Goal: Find specific page/section: Find specific page/section

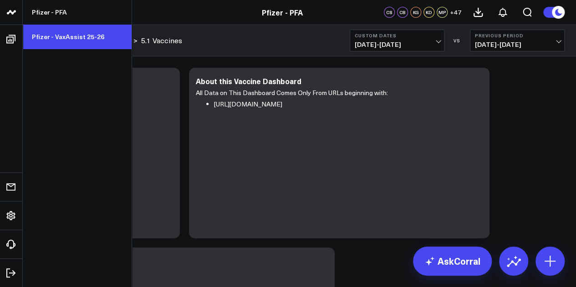
click at [66, 34] on link "Pfizer - VaxAssist 25-26" at bounding box center [77, 37] width 109 height 25
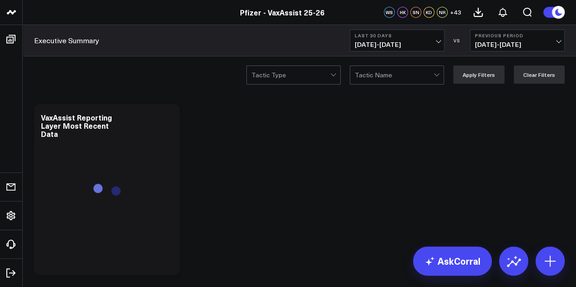
click at [416, 41] on span "[DATE] - [DATE]" at bounding box center [396, 44] width 85 height 7
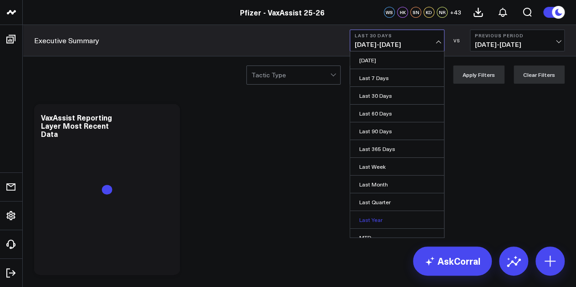
scroll to position [59, 0]
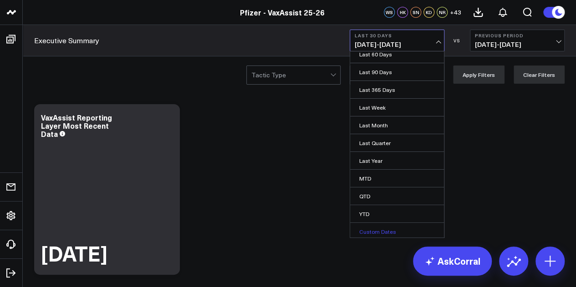
click at [380, 223] on link "Custom Dates" at bounding box center [397, 231] width 94 height 17
select select "8"
select select "2025"
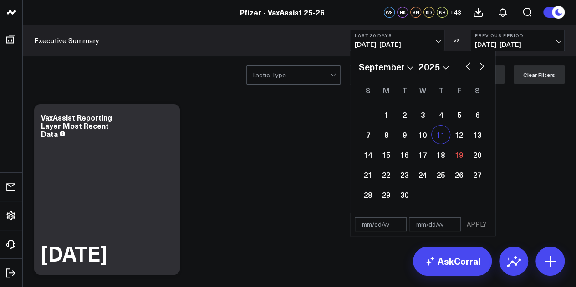
click at [438, 135] on div "11" at bounding box center [440, 135] width 18 height 18
type input "[DATE]"
select select "8"
select select "2025"
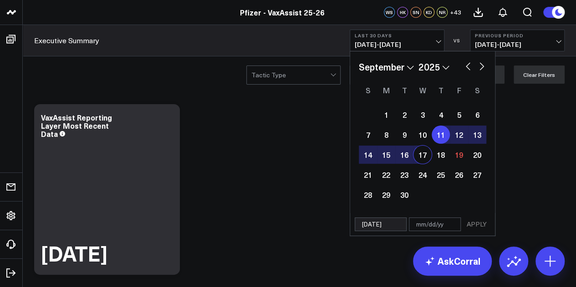
click at [424, 152] on div "17" at bounding box center [422, 155] width 18 height 18
type input "[DATE]"
select select "8"
select select "2025"
click at [473, 225] on button "APPLY" at bounding box center [476, 225] width 27 height 14
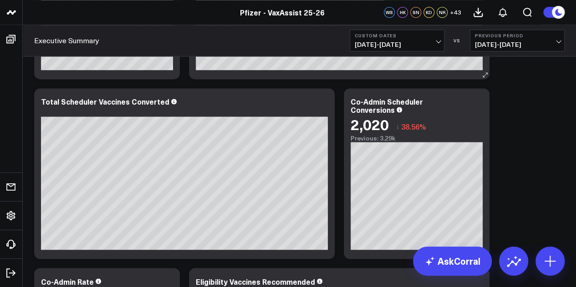
scroll to position [580, 0]
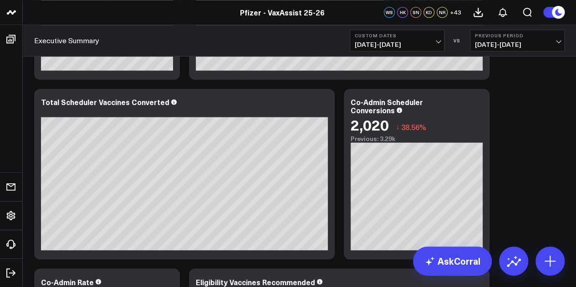
click at [496, 46] on span "09/04/25 - 09/10/25" at bounding box center [517, 44] width 85 height 7
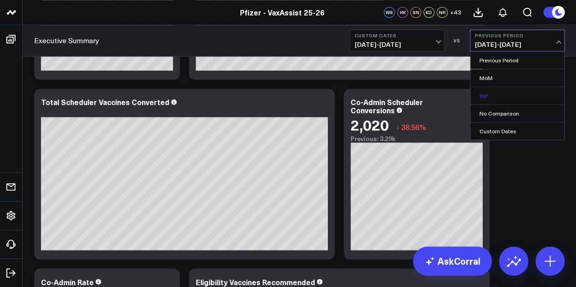
click at [486, 96] on link "YoY" at bounding box center [517, 95] width 94 height 17
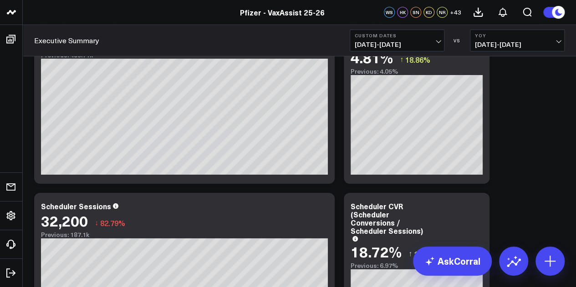
scroll to position [1537, 0]
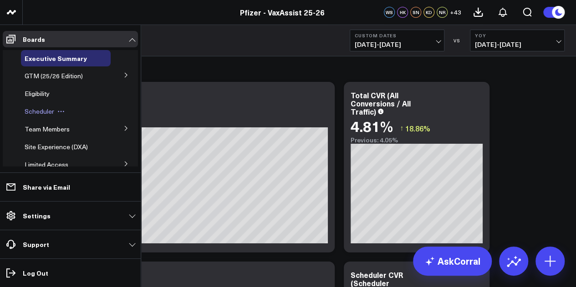
click at [47, 113] on span "Scheduler" at bounding box center [40, 111] width 30 height 9
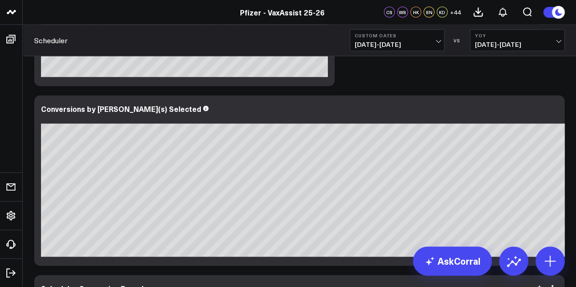
scroll to position [906, 0]
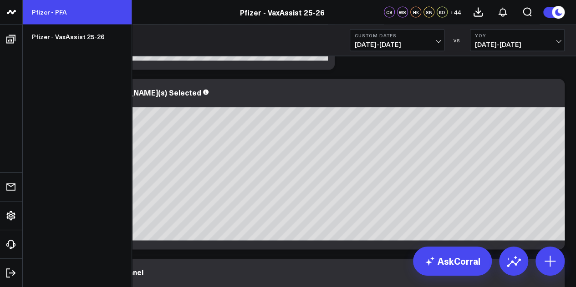
click at [61, 19] on link "Pfizer - PFA" at bounding box center [77, 12] width 109 height 25
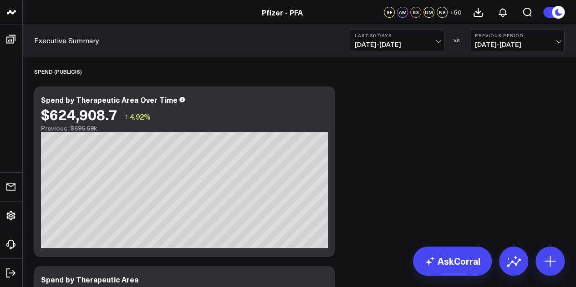
click at [379, 41] on span "[DATE] - [DATE]" at bounding box center [396, 44] width 85 height 7
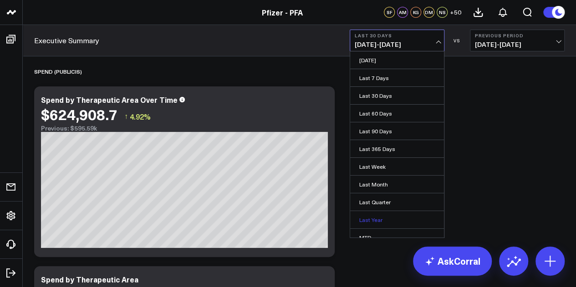
scroll to position [59, 0]
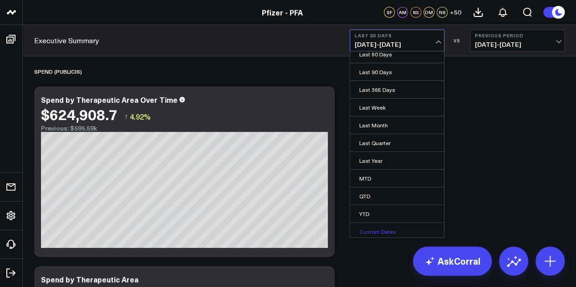
click at [376, 231] on link "Custom Dates" at bounding box center [397, 231] width 94 height 17
select select "8"
select select "2025"
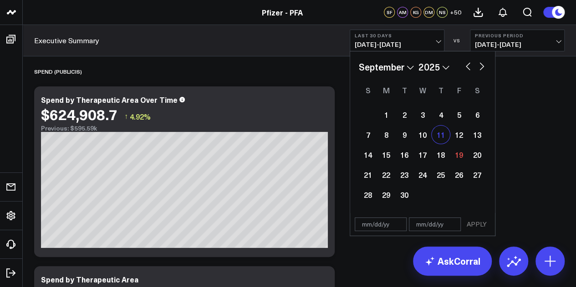
click at [443, 140] on div "11" at bounding box center [440, 135] width 18 height 18
type input "[DATE]"
select select "8"
select select "2025"
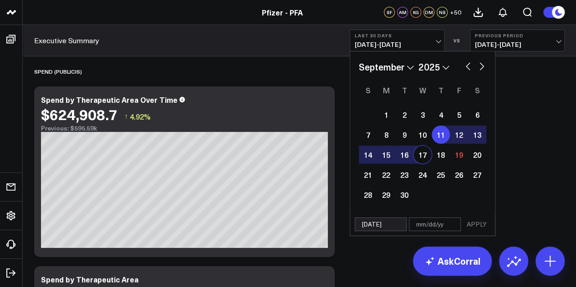
click at [415, 154] on div "17" at bounding box center [422, 155] width 18 height 18
type input "[DATE]"
select select "8"
select select "2025"
click at [476, 219] on button "APPLY" at bounding box center [476, 225] width 27 height 14
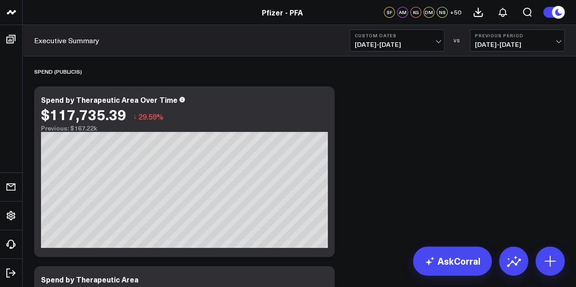
scroll to position [8, 0]
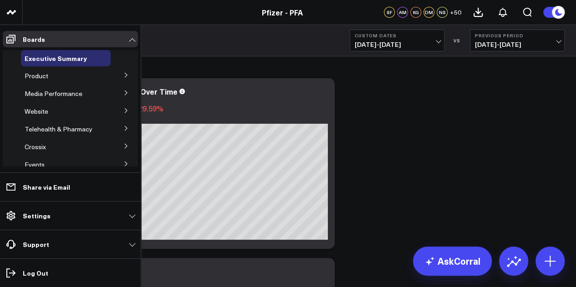
click at [123, 77] on icon at bounding box center [125, 74] width 5 height 5
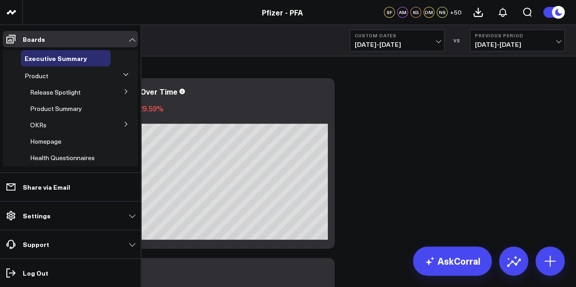
click at [117, 87] on button at bounding box center [126, 91] width 24 height 14
click at [58, 144] on span "5.1 Vaccines" at bounding box center [53, 148] width 36 height 9
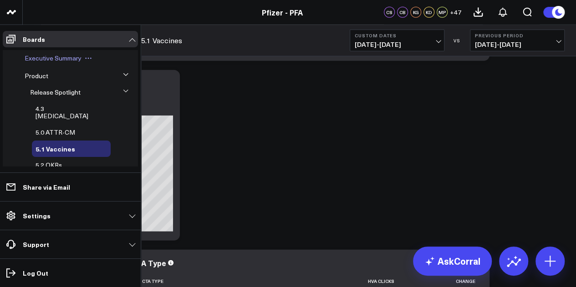
scroll to position [2877, 0]
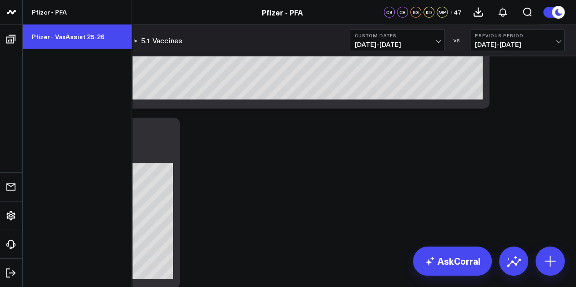
click at [61, 35] on link "Pfizer - VaxAssist 25-26" at bounding box center [77, 37] width 109 height 25
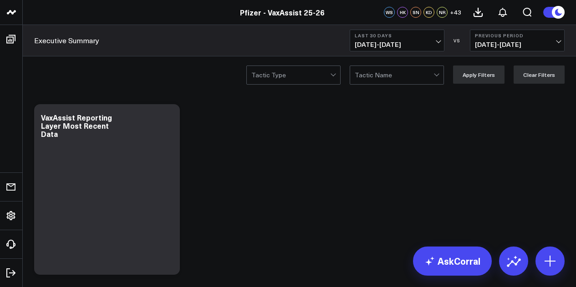
click at [436, 44] on span "[DATE] - [DATE]" at bounding box center [396, 44] width 85 height 7
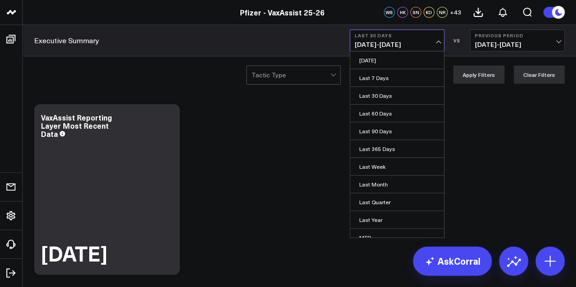
scroll to position [59, 0]
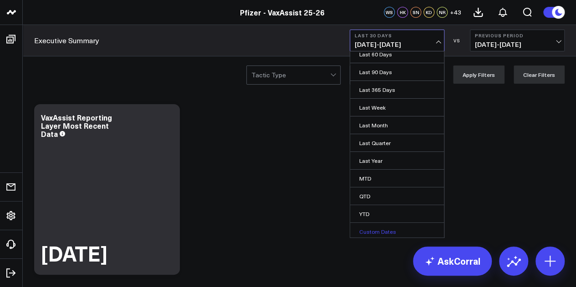
click at [381, 224] on link "Custom Dates" at bounding box center [397, 231] width 94 height 17
select select "8"
select select "2025"
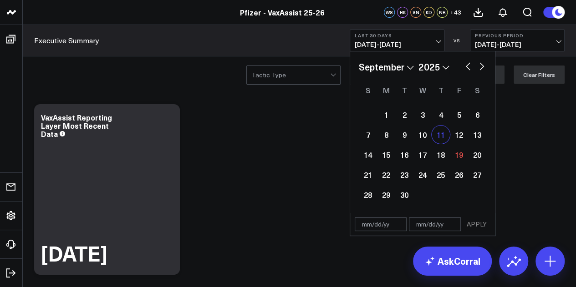
click at [443, 132] on div "11" at bounding box center [440, 135] width 18 height 18
type input "[DATE]"
select select "8"
select select "2025"
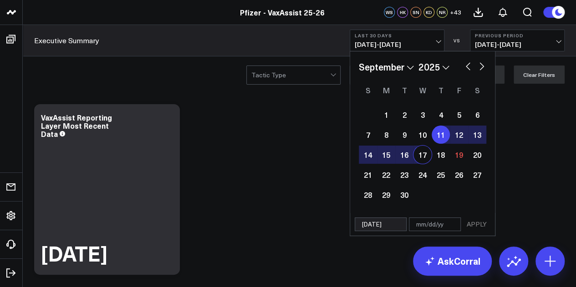
click at [426, 153] on div "17" at bounding box center [422, 155] width 18 height 18
type input "[DATE]"
select select "8"
select select "2025"
click at [476, 222] on button "APPLY" at bounding box center [476, 225] width 27 height 14
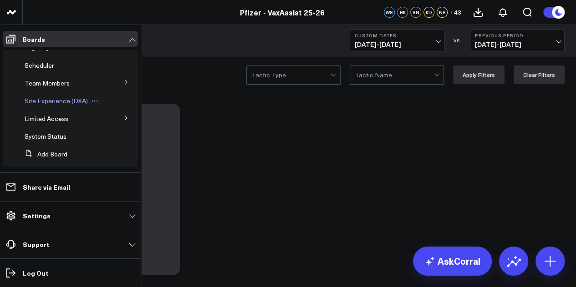
scroll to position [56, 0]
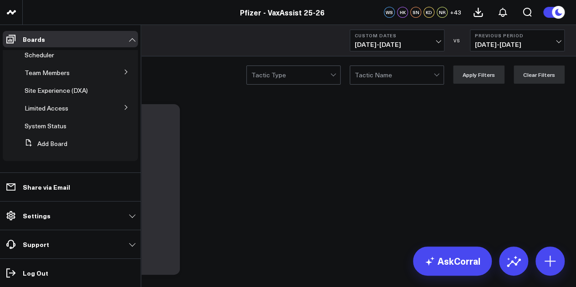
click at [123, 106] on icon at bounding box center [125, 107] width 5 height 5
click at [67, 126] on span "PFA - Cross Domain" at bounding box center [58, 124] width 57 height 9
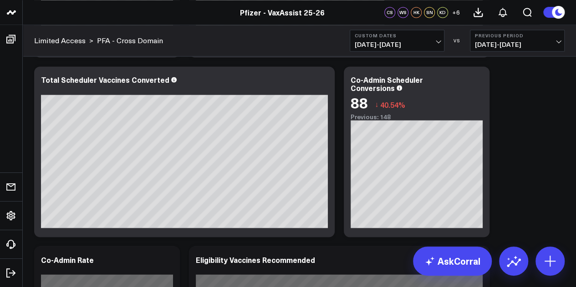
scroll to position [901, 0]
